Goal: Task Accomplishment & Management: Use online tool/utility

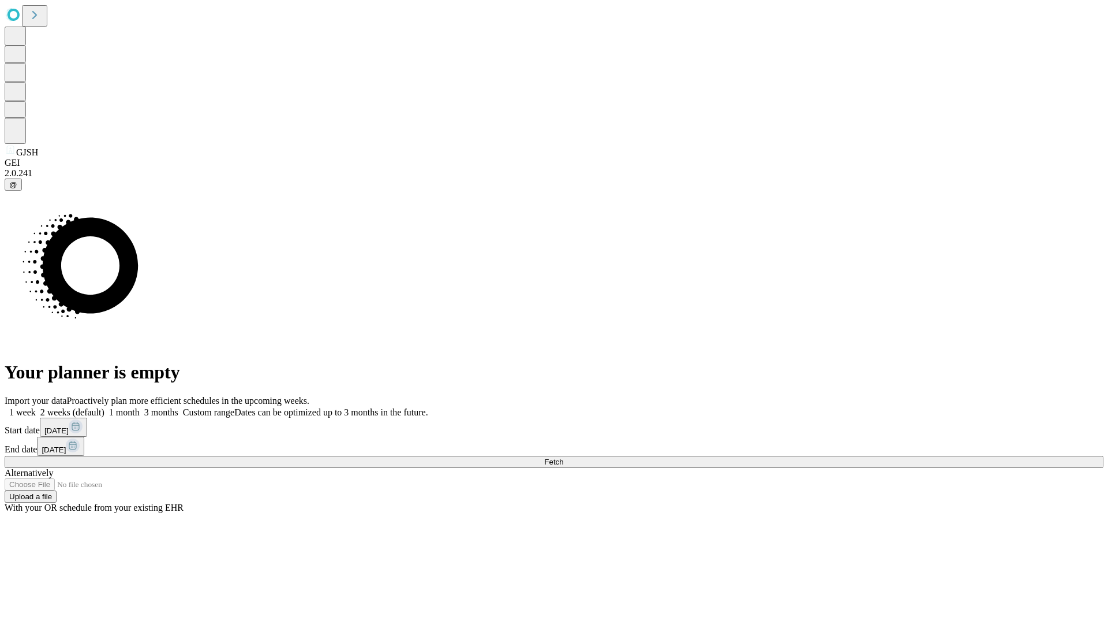
click at [563, 457] on span "Fetch" at bounding box center [553, 461] width 19 height 9
